Goal: Task Accomplishment & Management: Complete application form

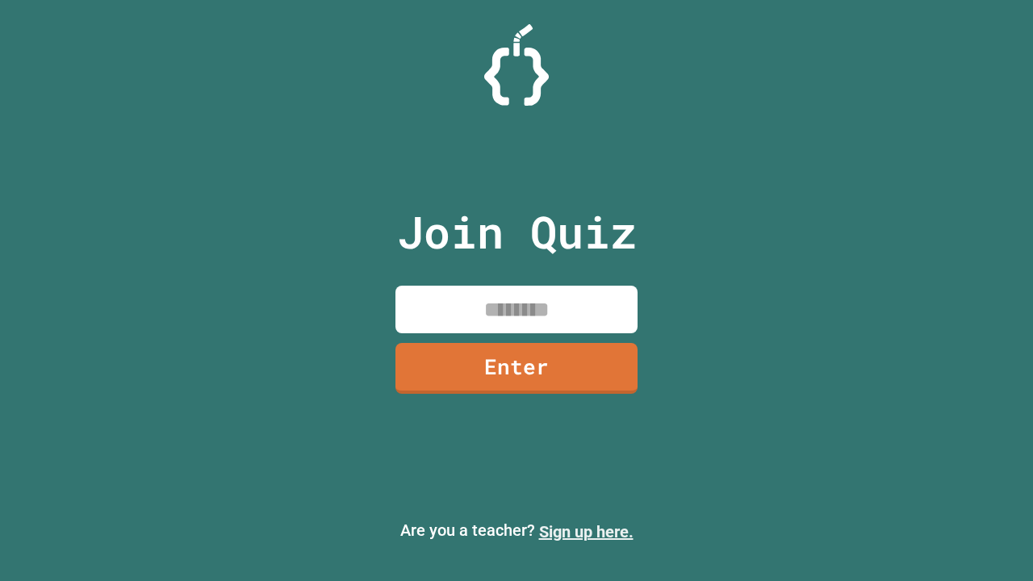
click at [586, 532] on link "Sign up here." at bounding box center [586, 531] width 94 height 19
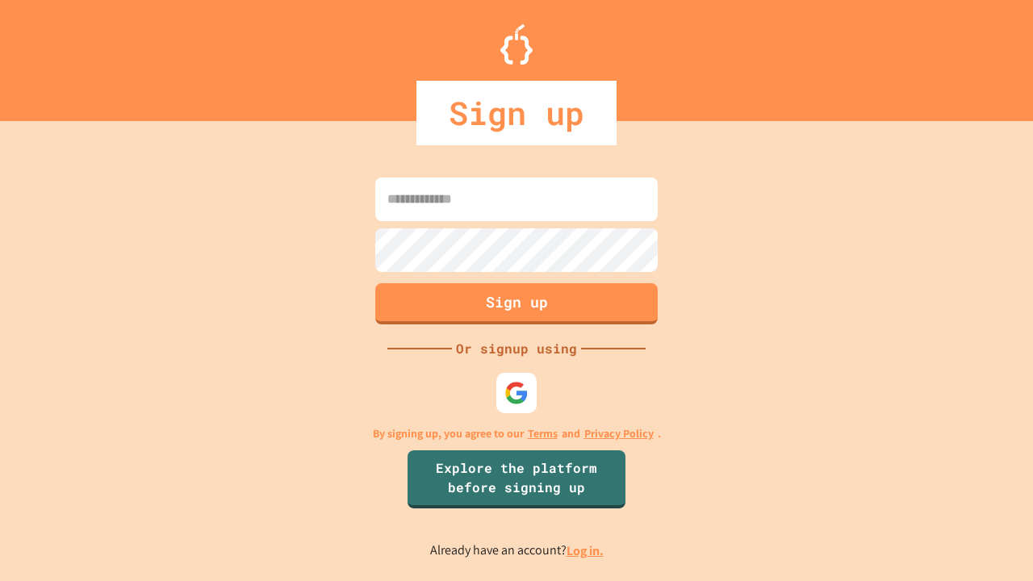
click at [586, 550] on link "Log in." at bounding box center [584, 550] width 37 height 17
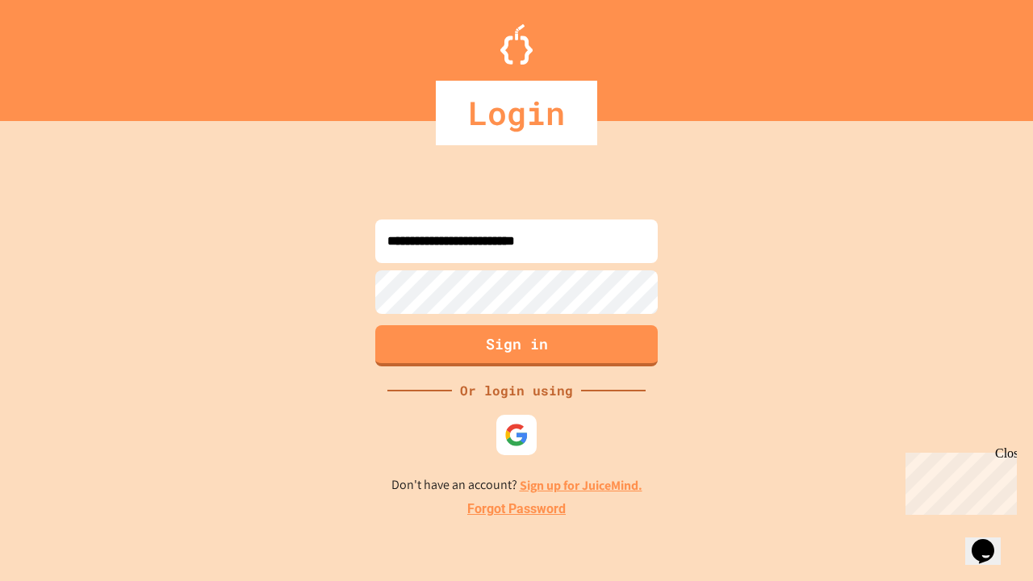
type input "**********"
